Goal: Navigation & Orientation: Find specific page/section

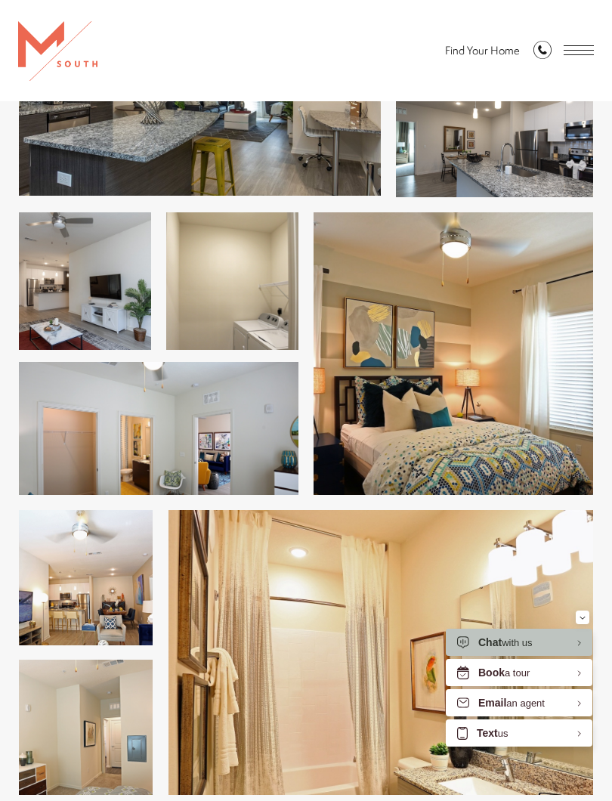
scroll to position [810, 0]
click at [220, 426] on img at bounding box center [159, 429] width 280 height 133
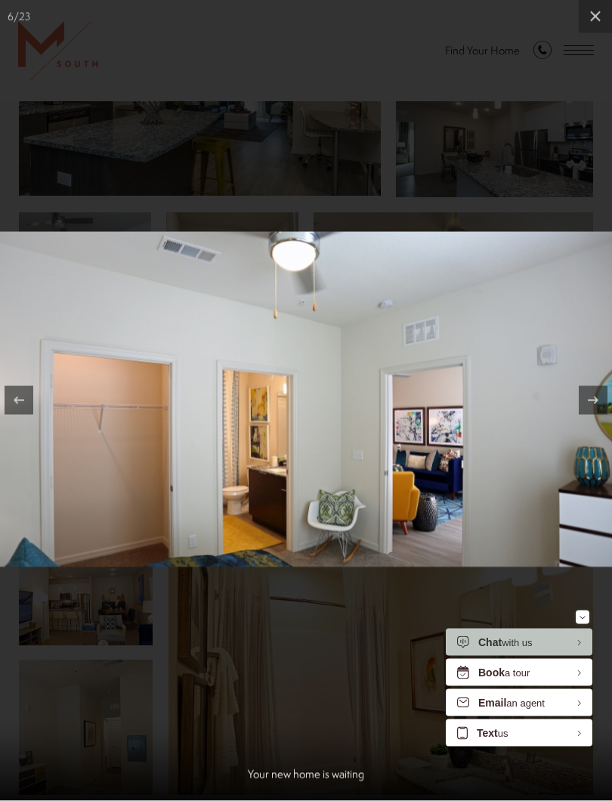
scroll to position [810, 0]
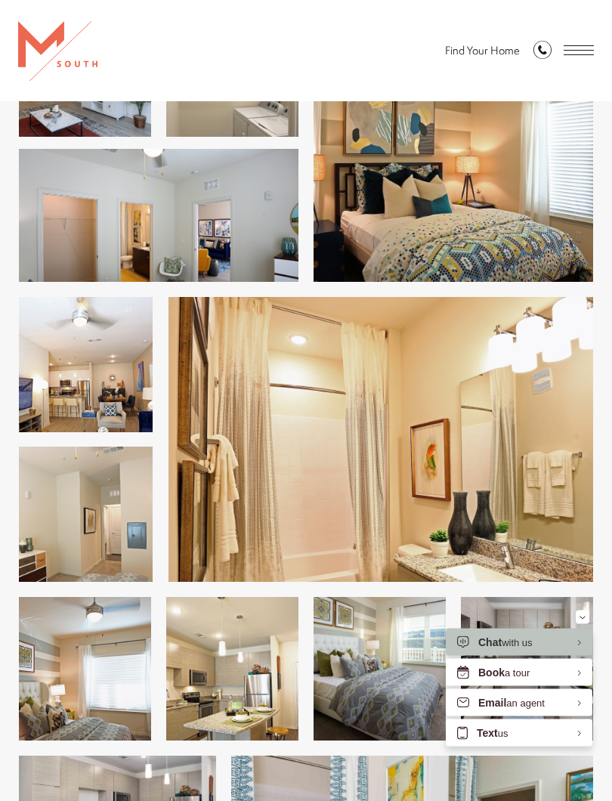
scroll to position [1024, 0]
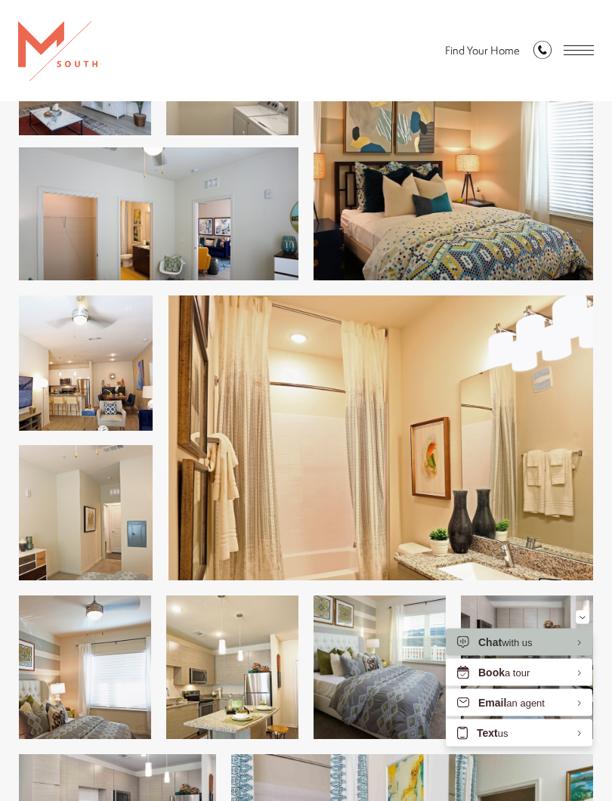
click at [592, 617] on img at bounding box center [527, 668] width 132 height 144
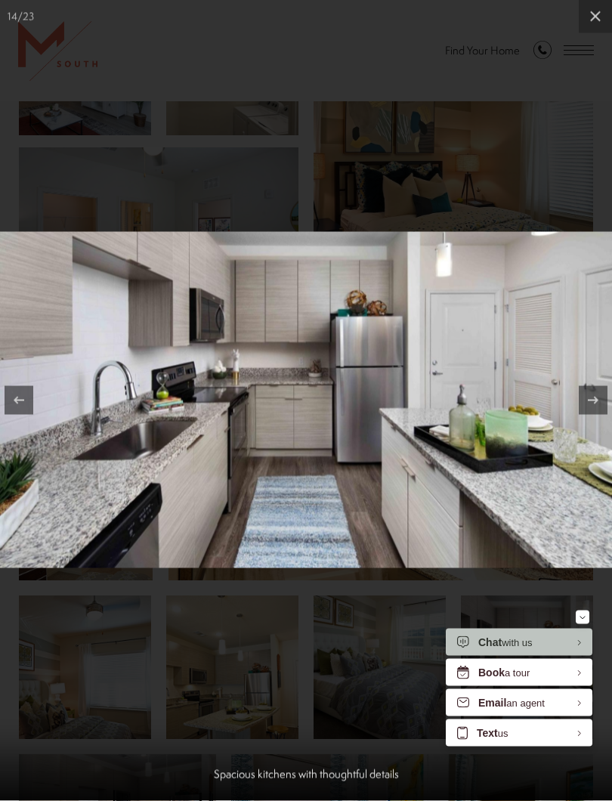
scroll to position [1025, 0]
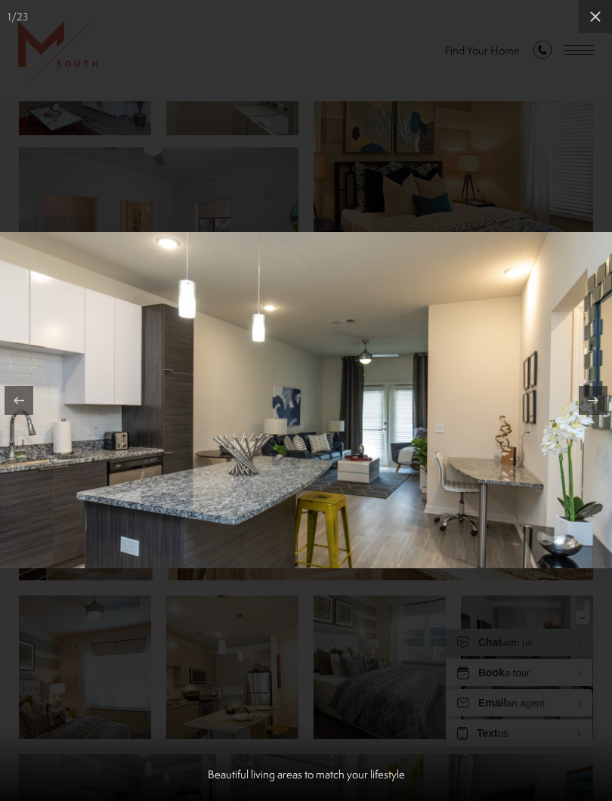
click at [607, 17] on button at bounding box center [595, 16] width 33 height 33
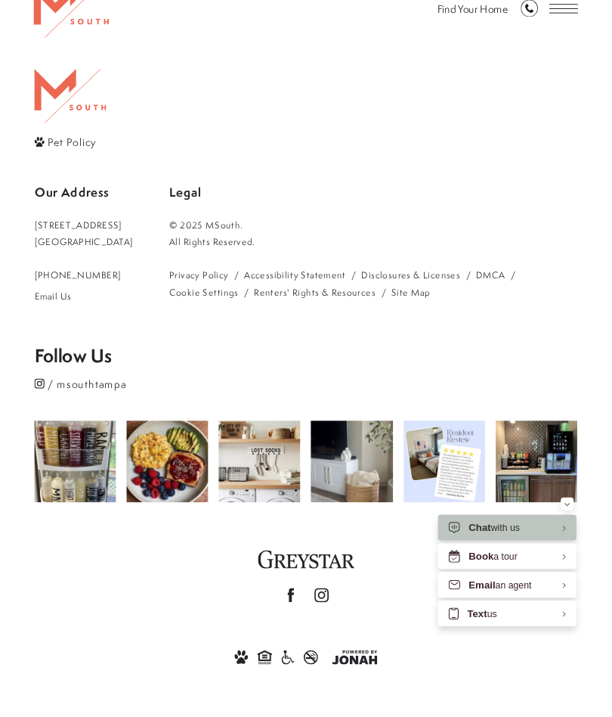
scroll to position [2736, 0]
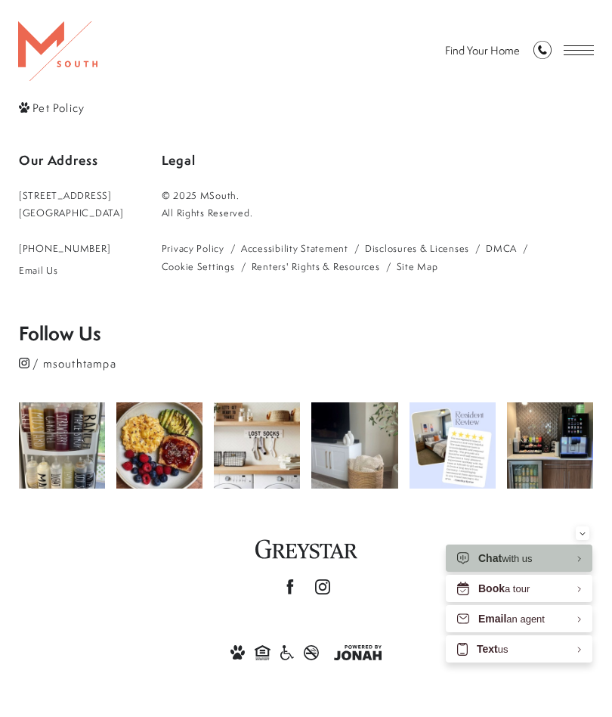
click at [544, 314] on footer "Pet Policy Our Address [STREET_ADDRESS] [PHONE_NUMBER] Email Us Site Map Home A…" at bounding box center [306, 347] width 574 height 754
click at [130, 3] on div "Book a Tour [PHONE_NUMBER] Find Your Home" at bounding box center [306, 50] width 612 height 101
